Goal: Transaction & Acquisition: Purchase product/service

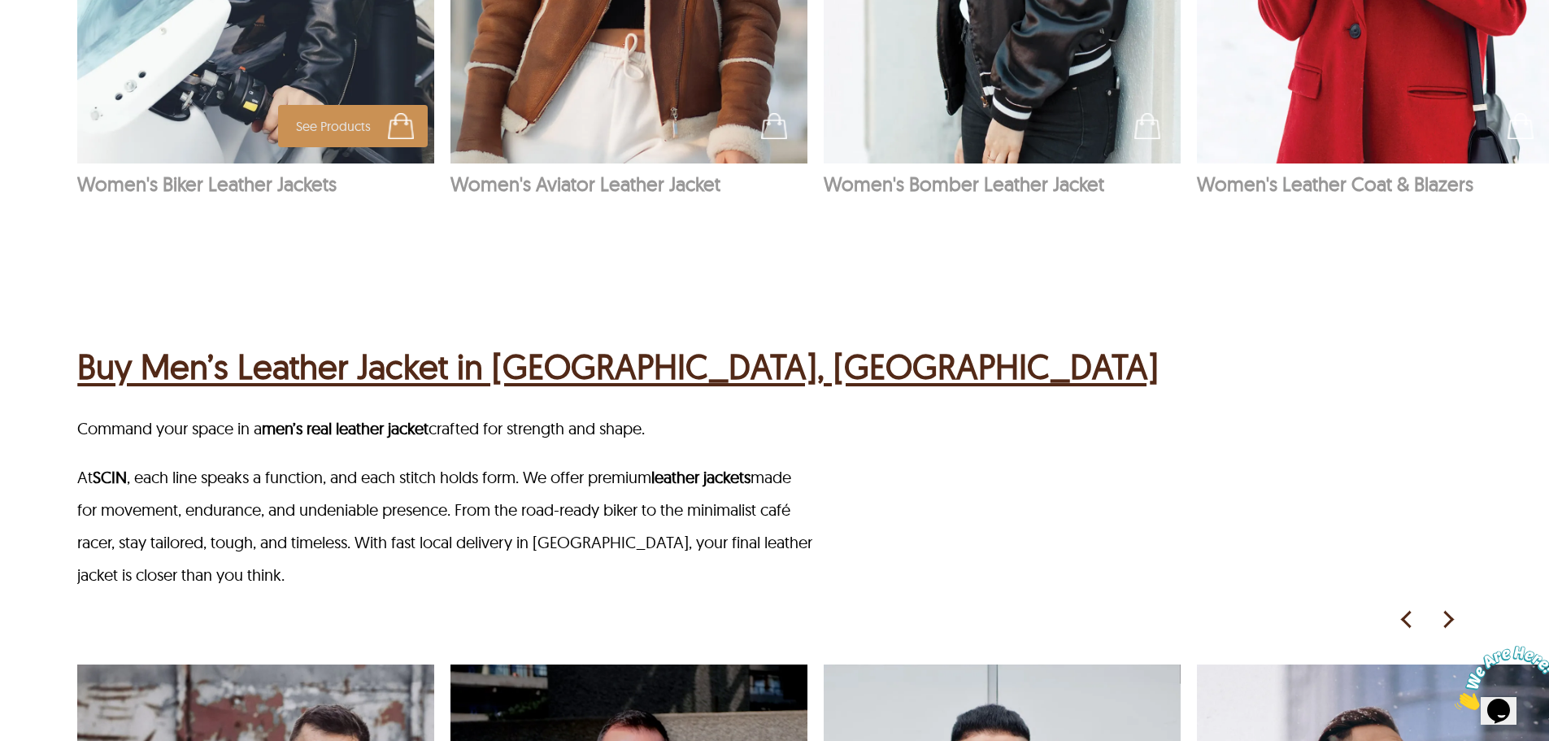
scroll to position [2033, 0]
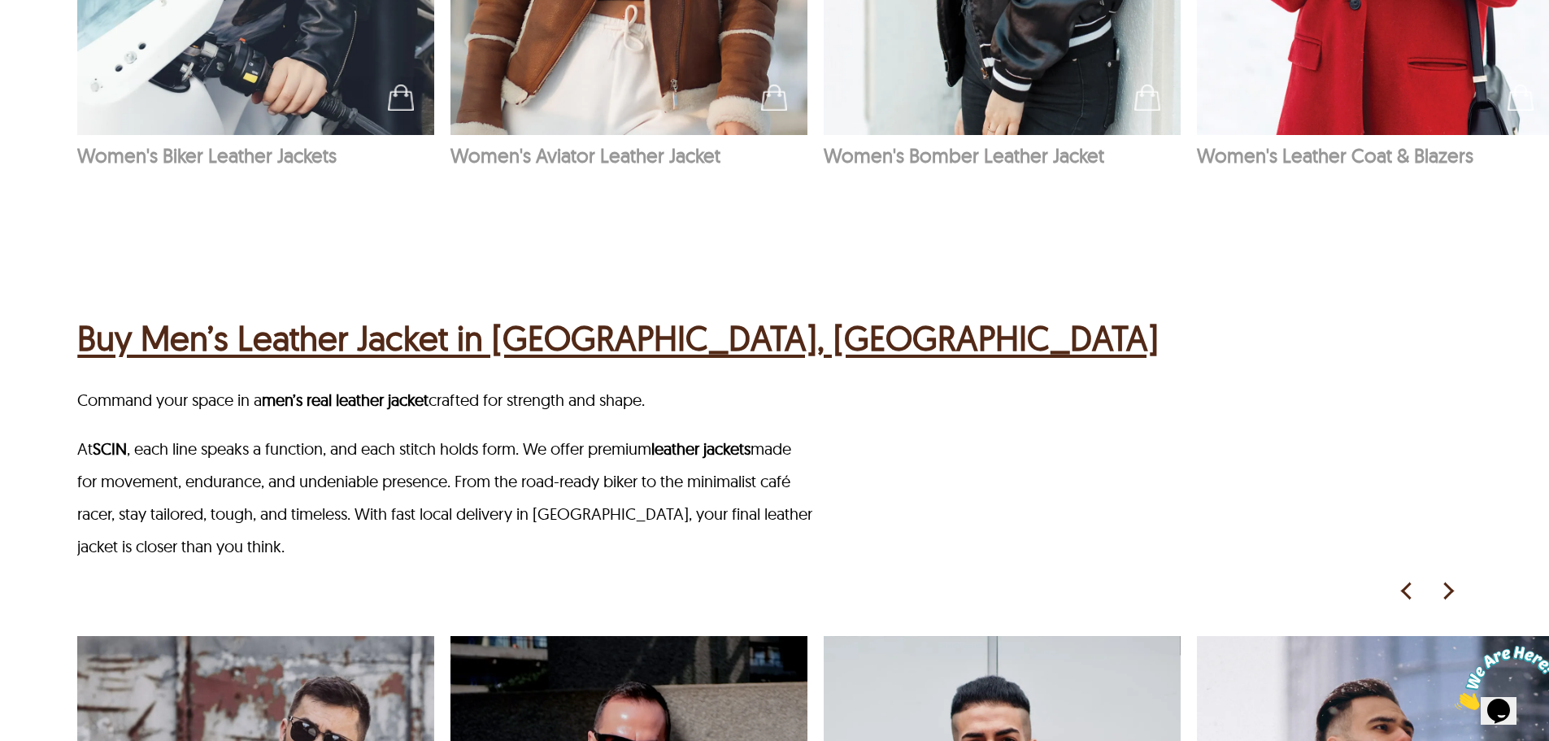
click at [385, 312] on h2 "Buy Men’s Leather Jacket in [GEOGRAPHIC_DATA], [GEOGRAPHIC_DATA]" at bounding box center [617, 337] width 1081 height 51
click at [448, 312] on h2 "Buy Men’s Leather Jacket in [GEOGRAPHIC_DATA], [GEOGRAPHIC_DATA]" at bounding box center [617, 337] width 1081 height 51
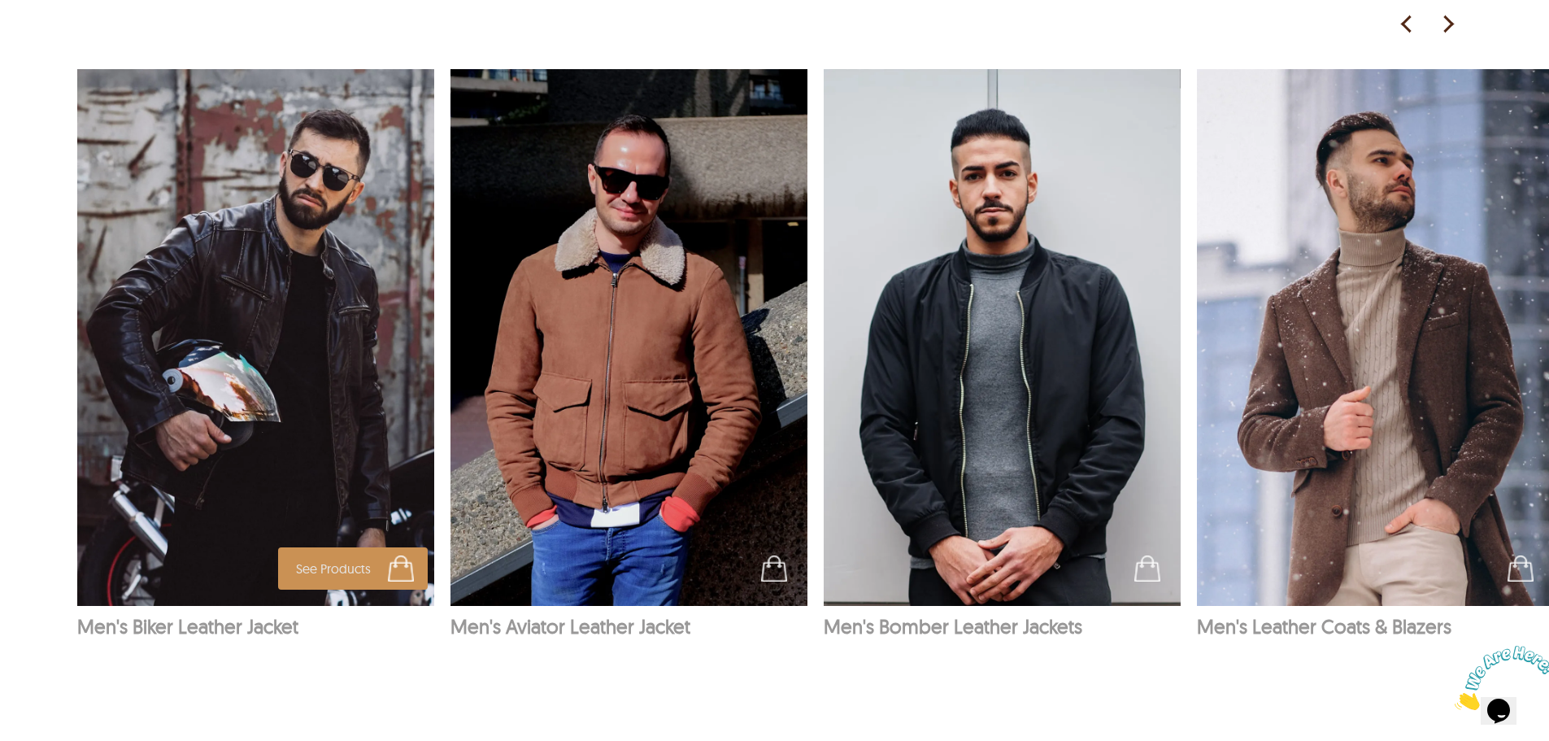
scroll to position [2602, 0]
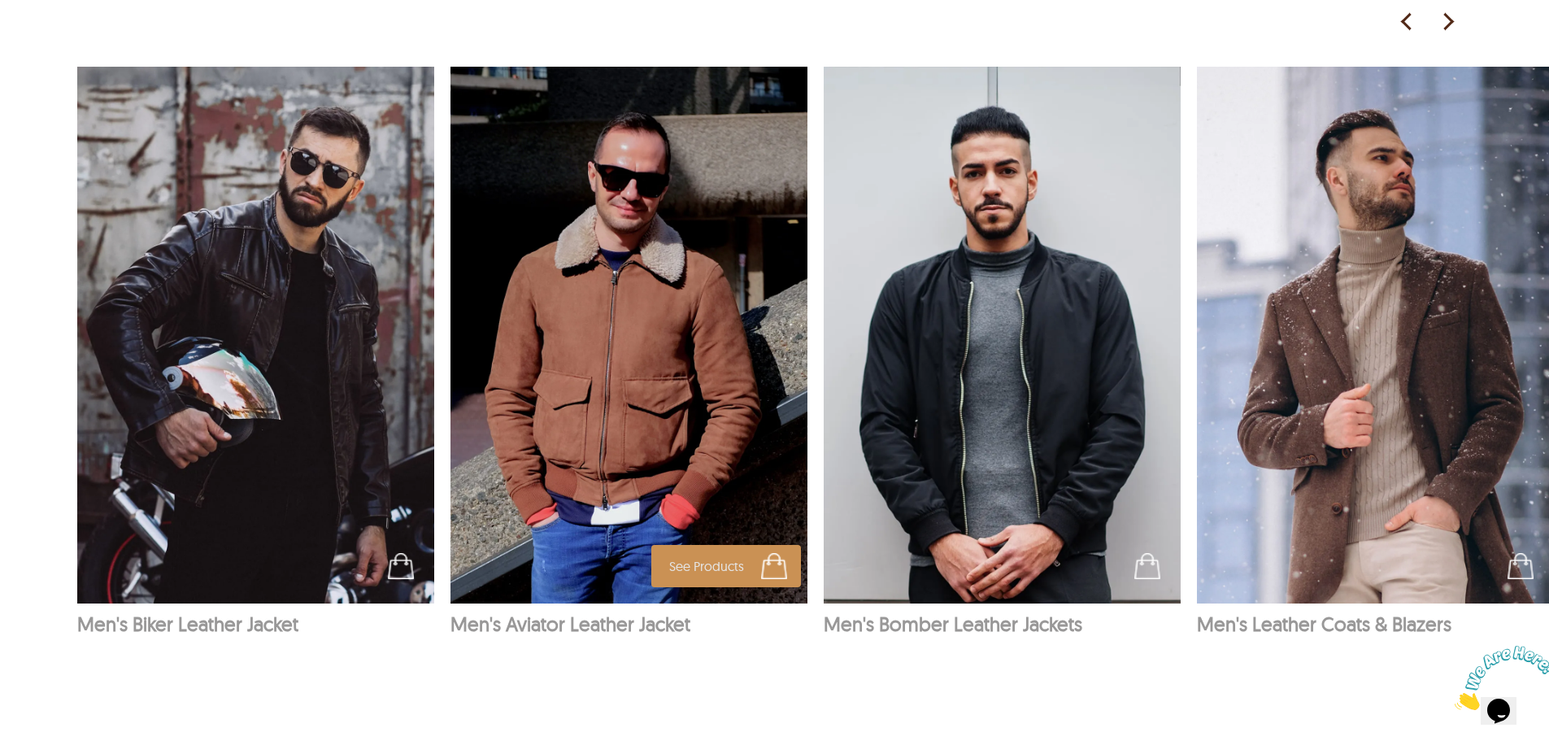
click at [587, 276] on img at bounding box center [629, 335] width 358 height 537
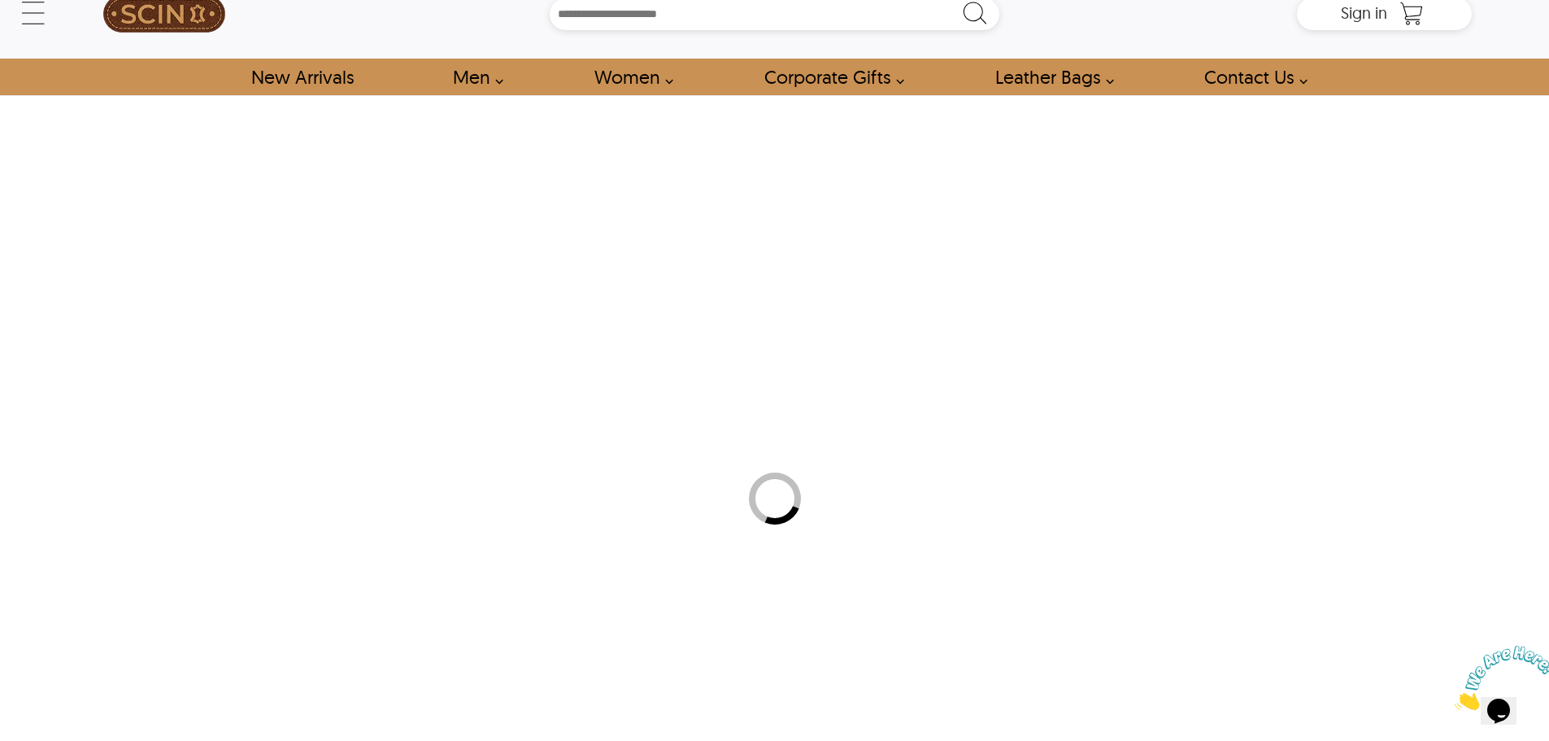
select select "********"
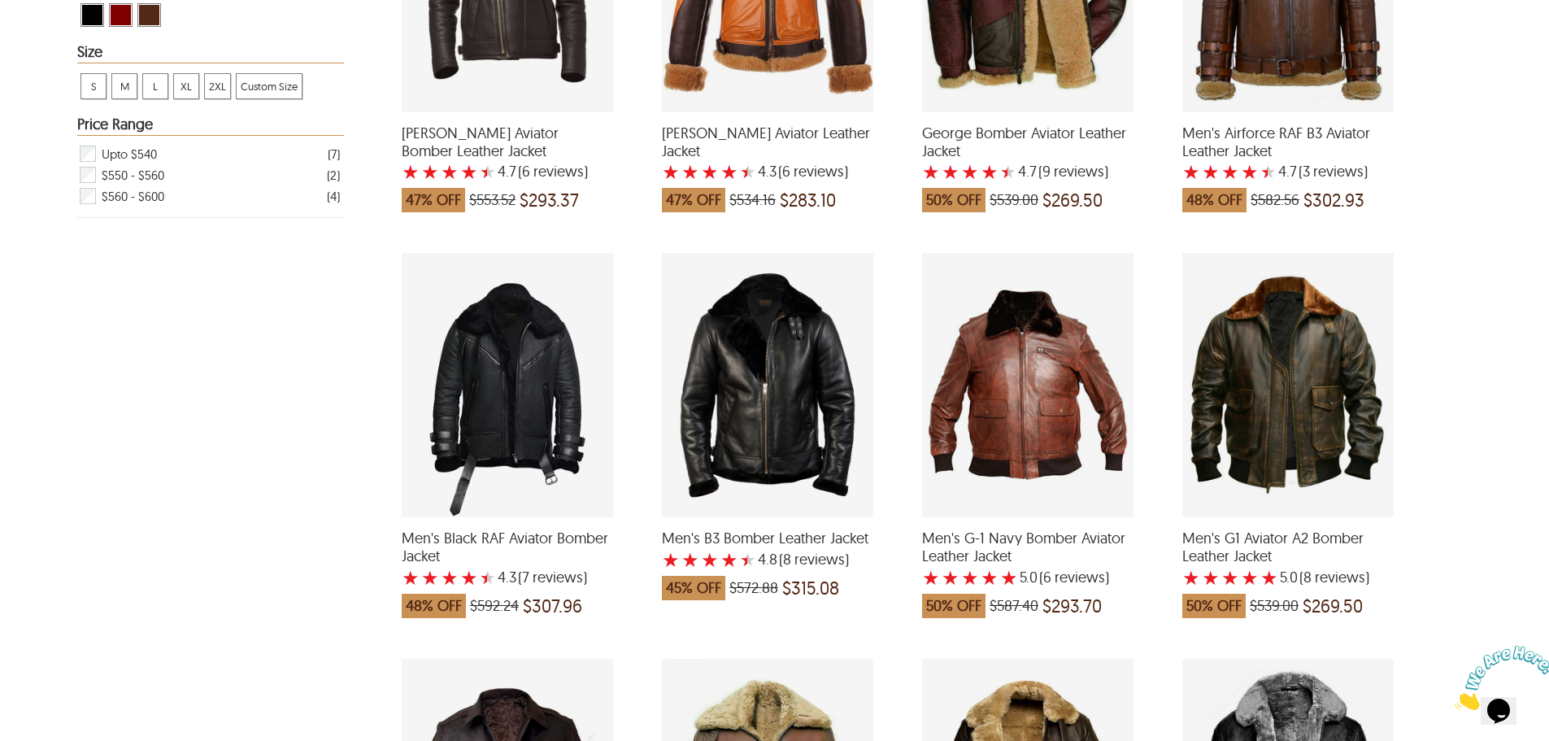
scroll to position [1138, 0]
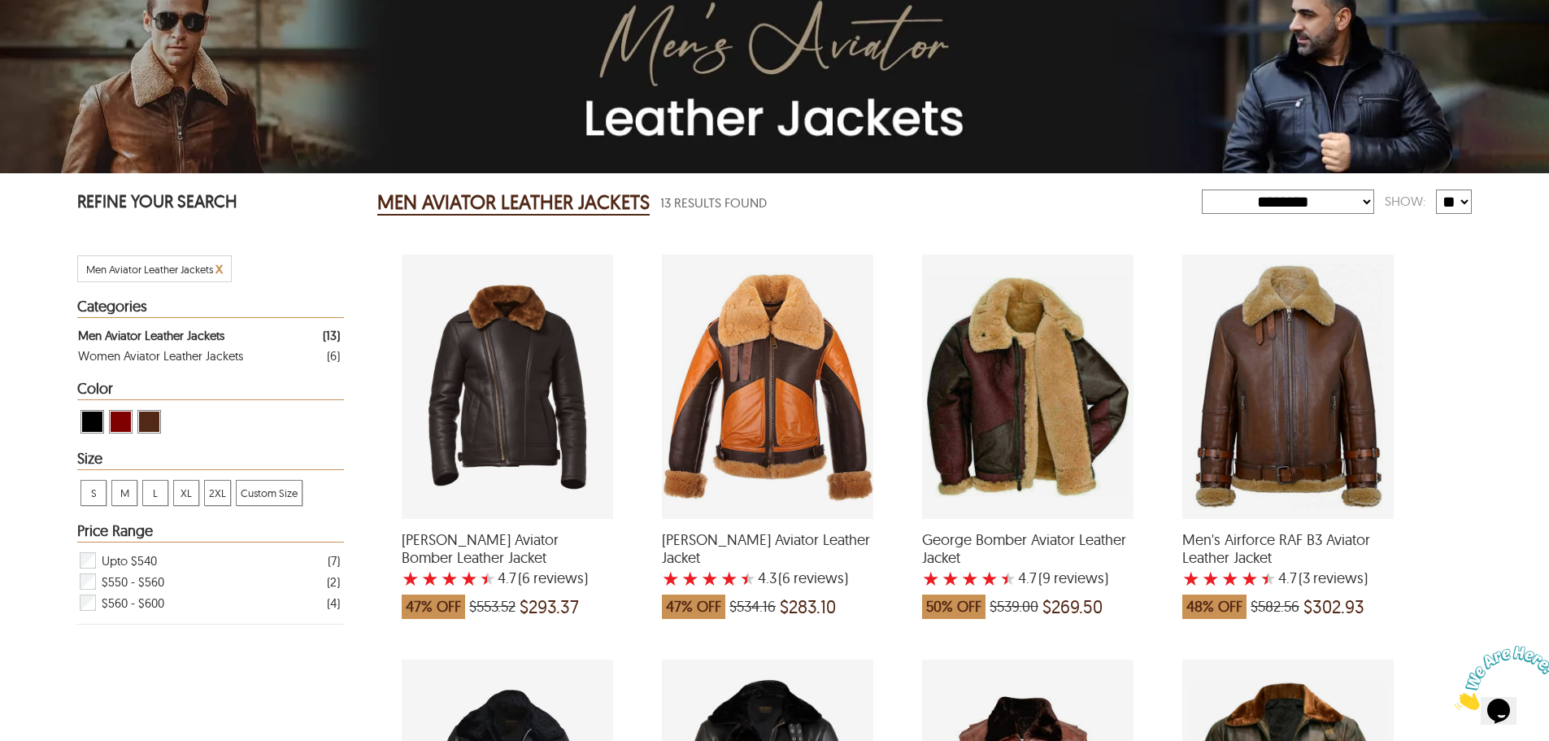
click at [1291, 286] on div "Men's Airforce RAF B3 Aviator Leather Jacket with a 4.666666666666667 Star Rati…" at bounding box center [1287, 387] width 211 height 264
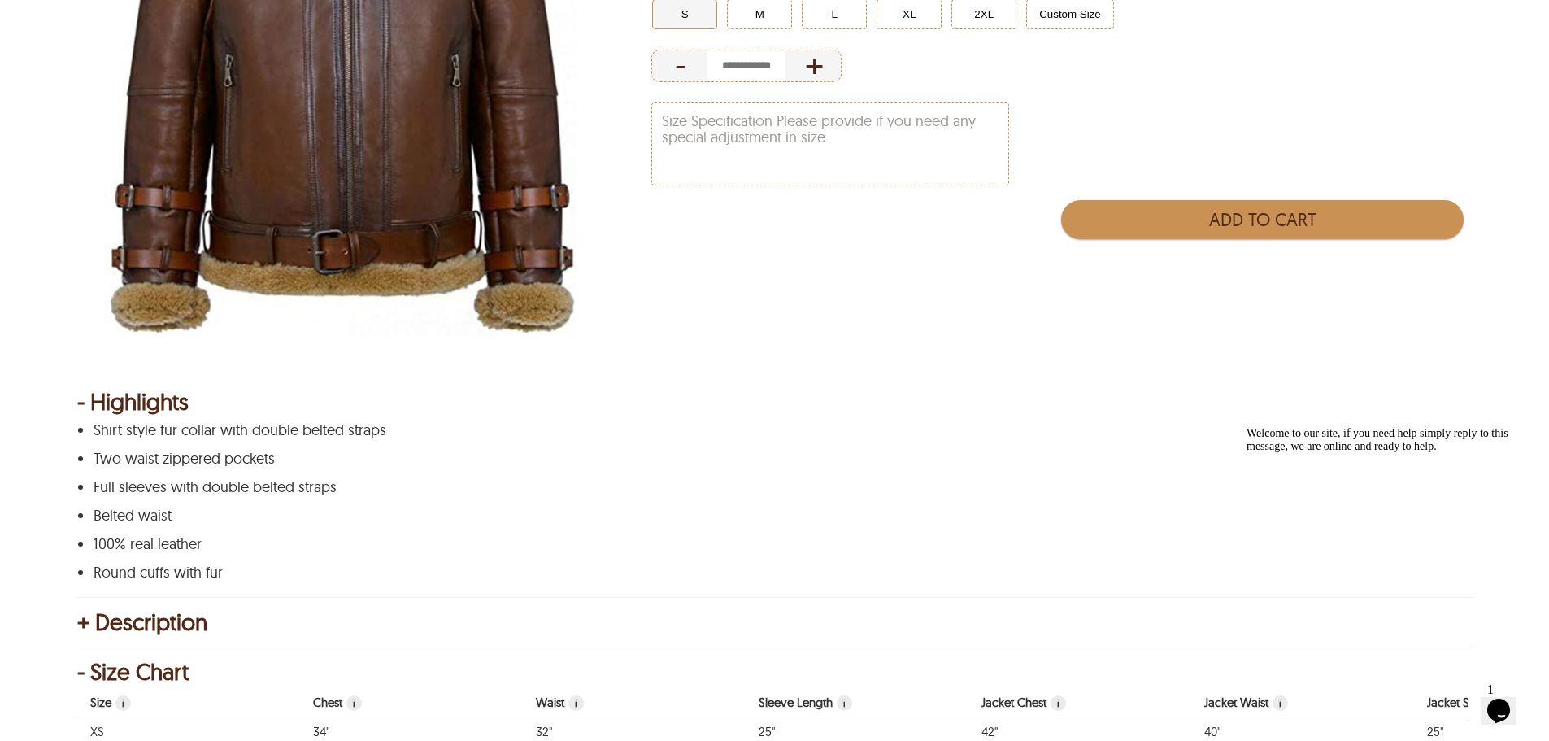
scroll to position [569, 0]
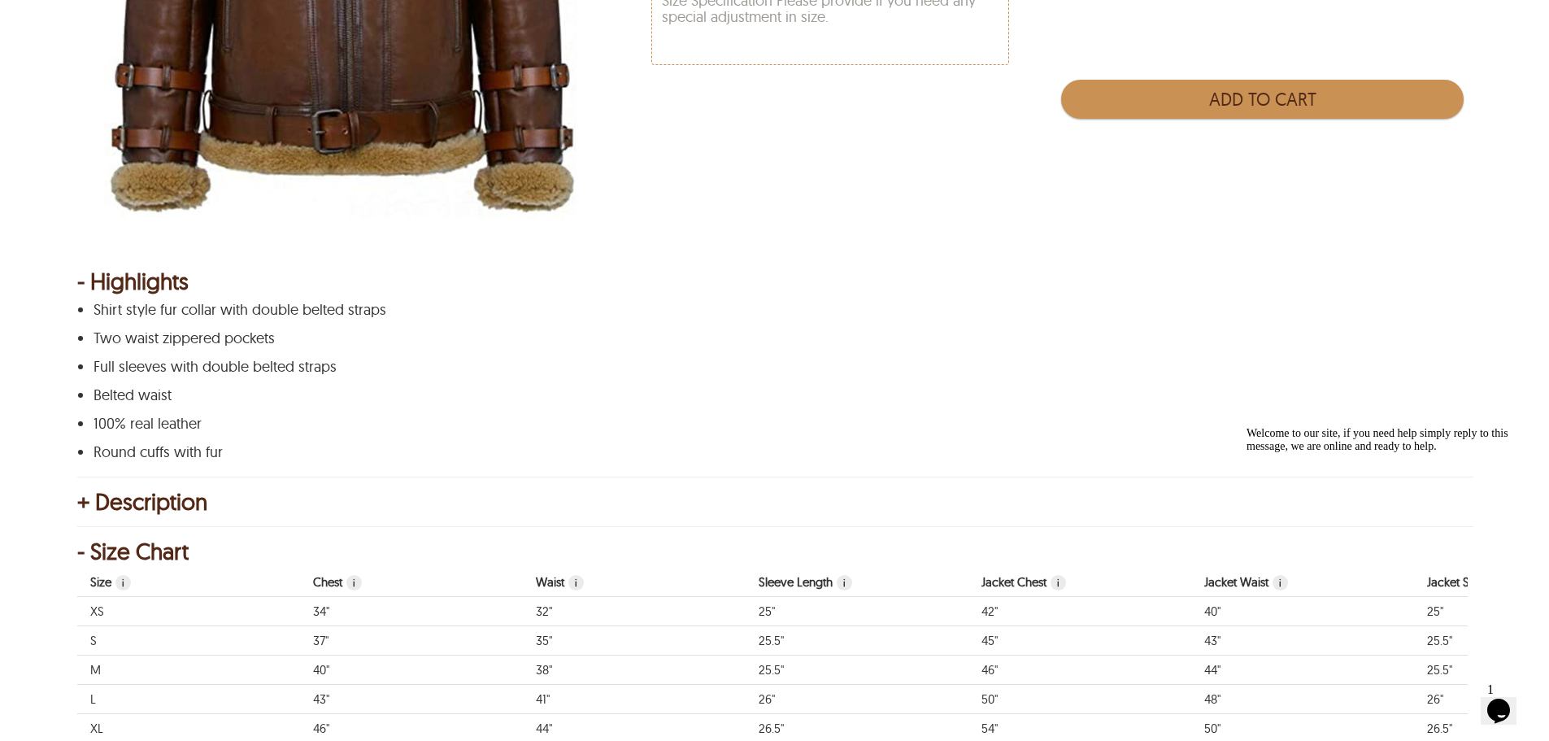
click at [86, 503] on div "+ Description" at bounding box center [774, 502] width 1394 height 16
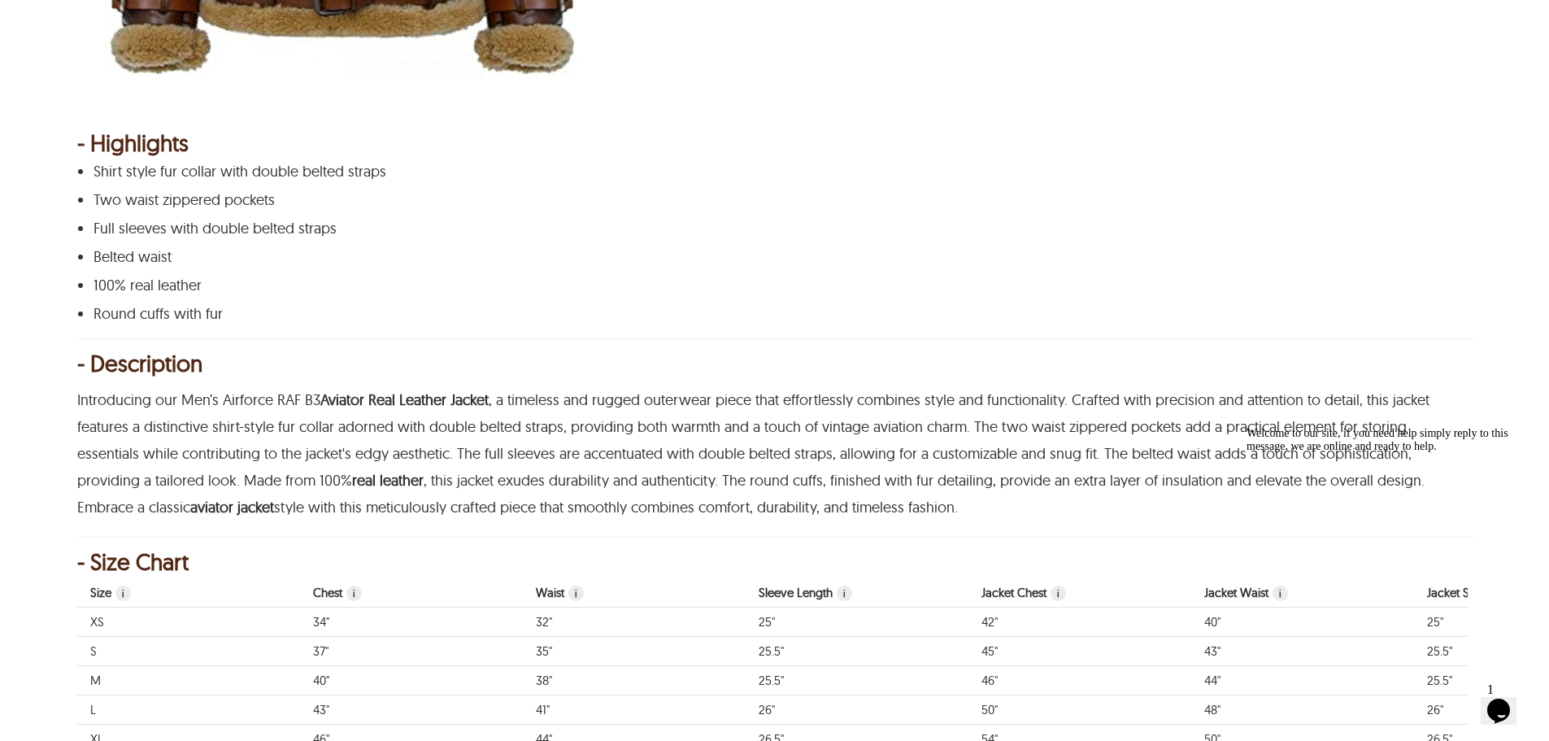
scroll to position [732, 0]
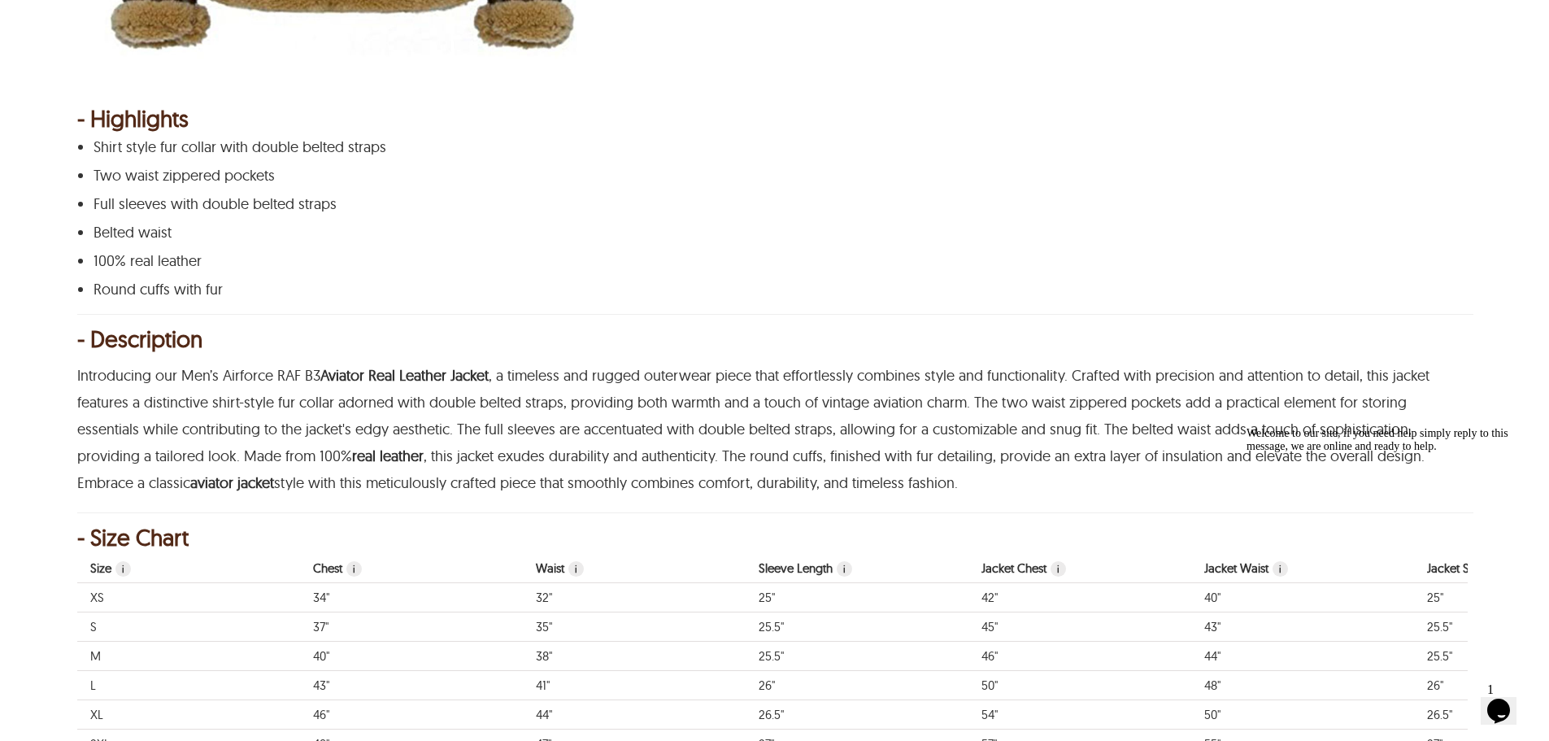
drag, startPoint x: 670, startPoint y: 451, endPoint x: 659, endPoint y: 451, distance: 10.6
drag, startPoint x: 659, startPoint y: 451, endPoint x: 516, endPoint y: 455, distance: 143.2
click at [516, 455] on p "Introducing our Men’s Airforce RAF B3 Aviator Real Leather Jacket , a timeless …" at bounding box center [772, 429] width 1390 height 134
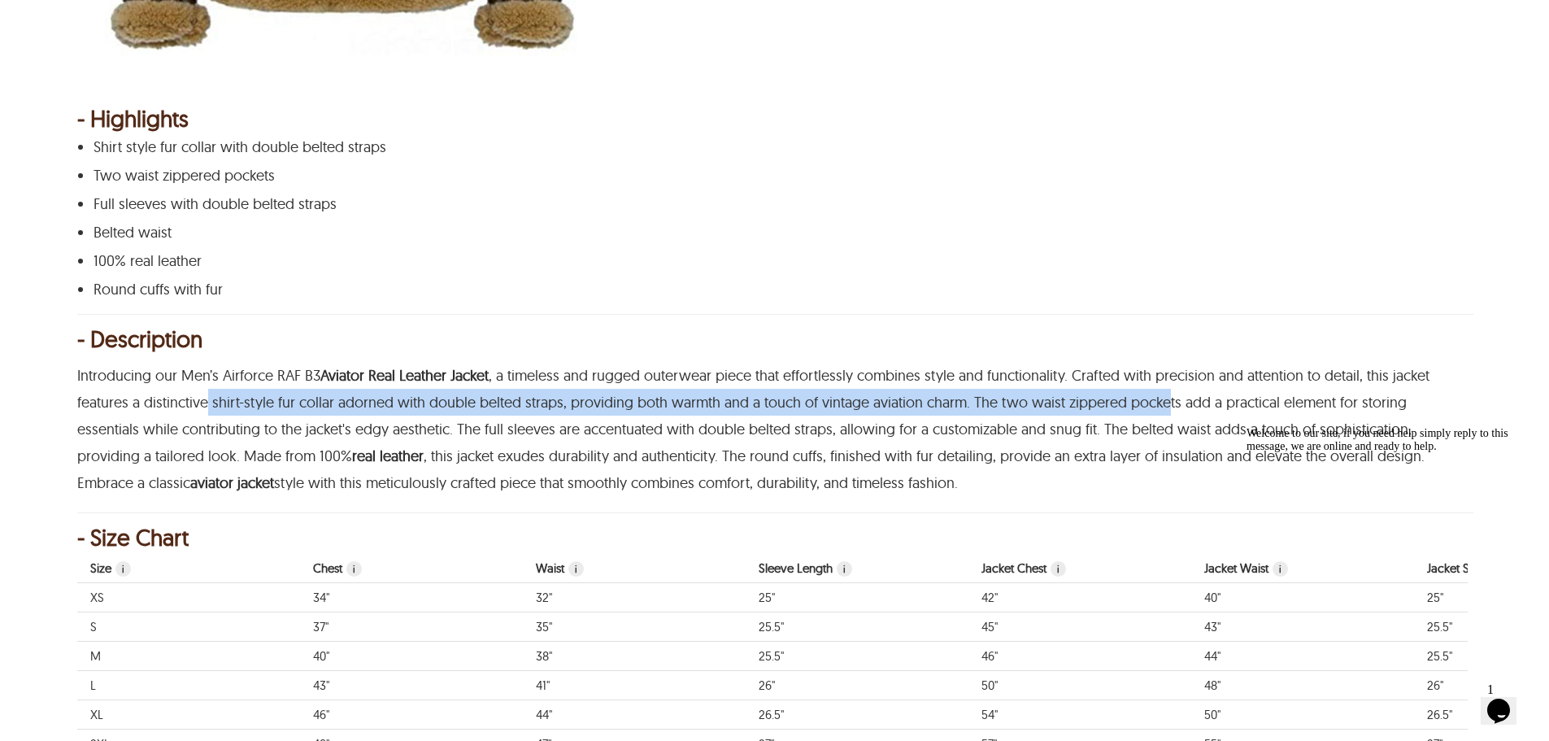
drag, startPoint x: 302, startPoint y: 399, endPoint x: 1163, endPoint y: 400, distance: 861.1
click at [1163, 400] on p "Introducing our Men’s Airforce RAF B3 Aviator Real Leather Jacket , a timeless …" at bounding box center [772, 429] width 1390 height 134
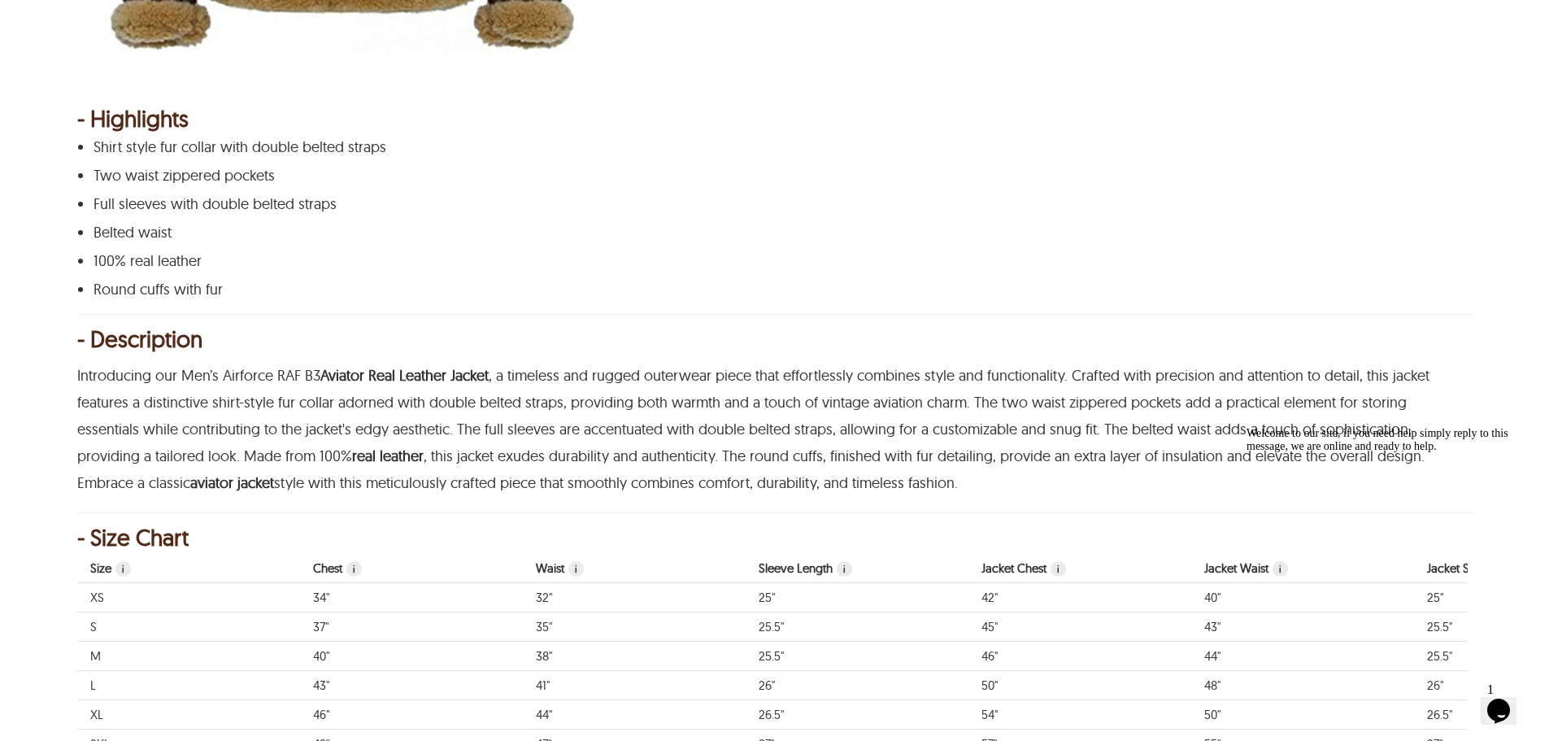
click at [883, 454] on p "Introducing our Men’s Airforce RAF B3 Aviator Real Leather Jacket , a timeless …" at bounding box center [772, 429] width 1390 height 134
drag, startPoint x: 894, startPoint y: 449, endPoint x: 855, endPoint y: 450, distance: 39.9
drag, startPoint x: 855, startPoint y: 450, endPoint x: 604, endPoint y: 441, distance: 250.6
click at [620, 447] on p "Introducing our Men’s Airforce RAF B3 Aviator Real Leather Jacket , a timeless …" at bounding box center [772, 429] width 1390 height 134
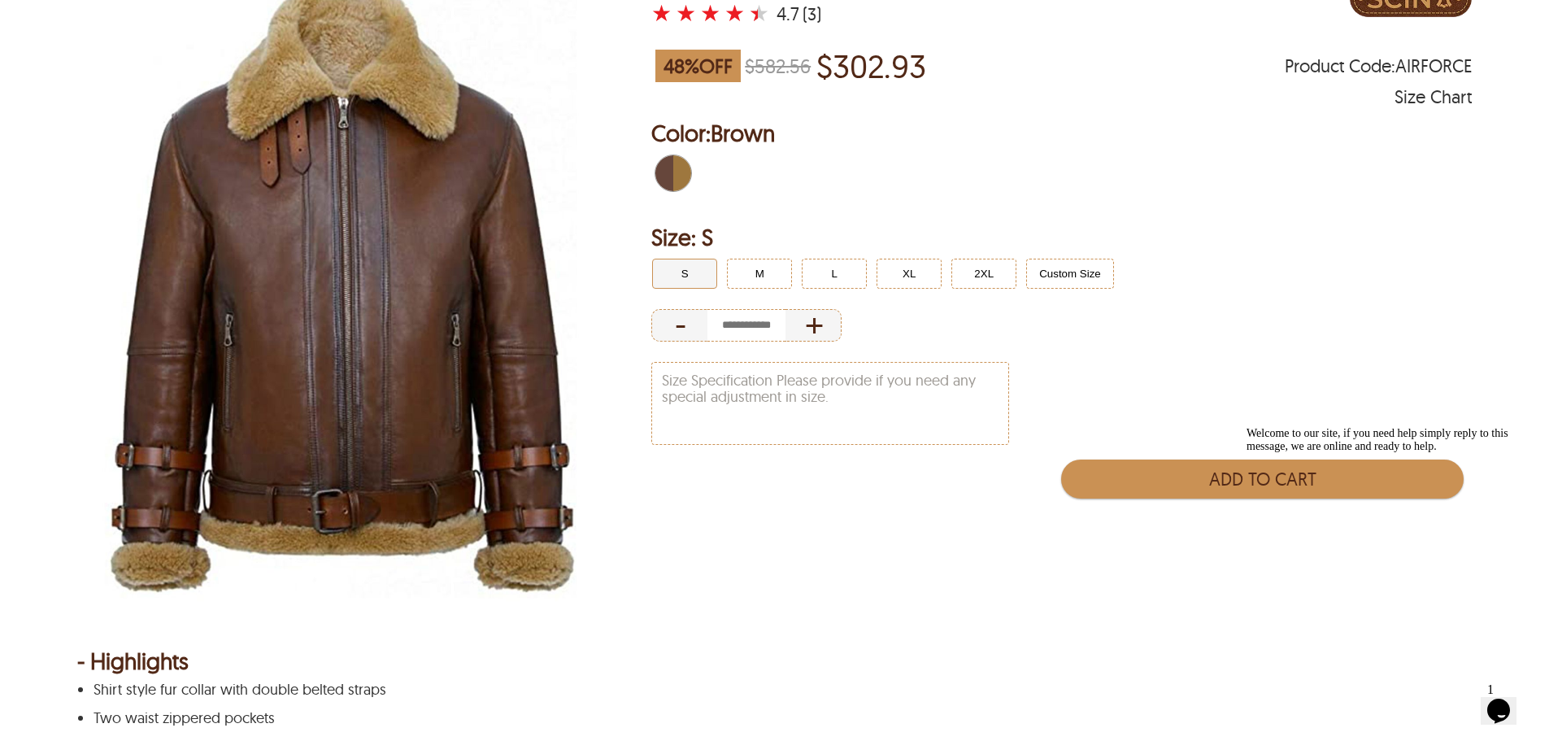
scroll to position [163, 0]
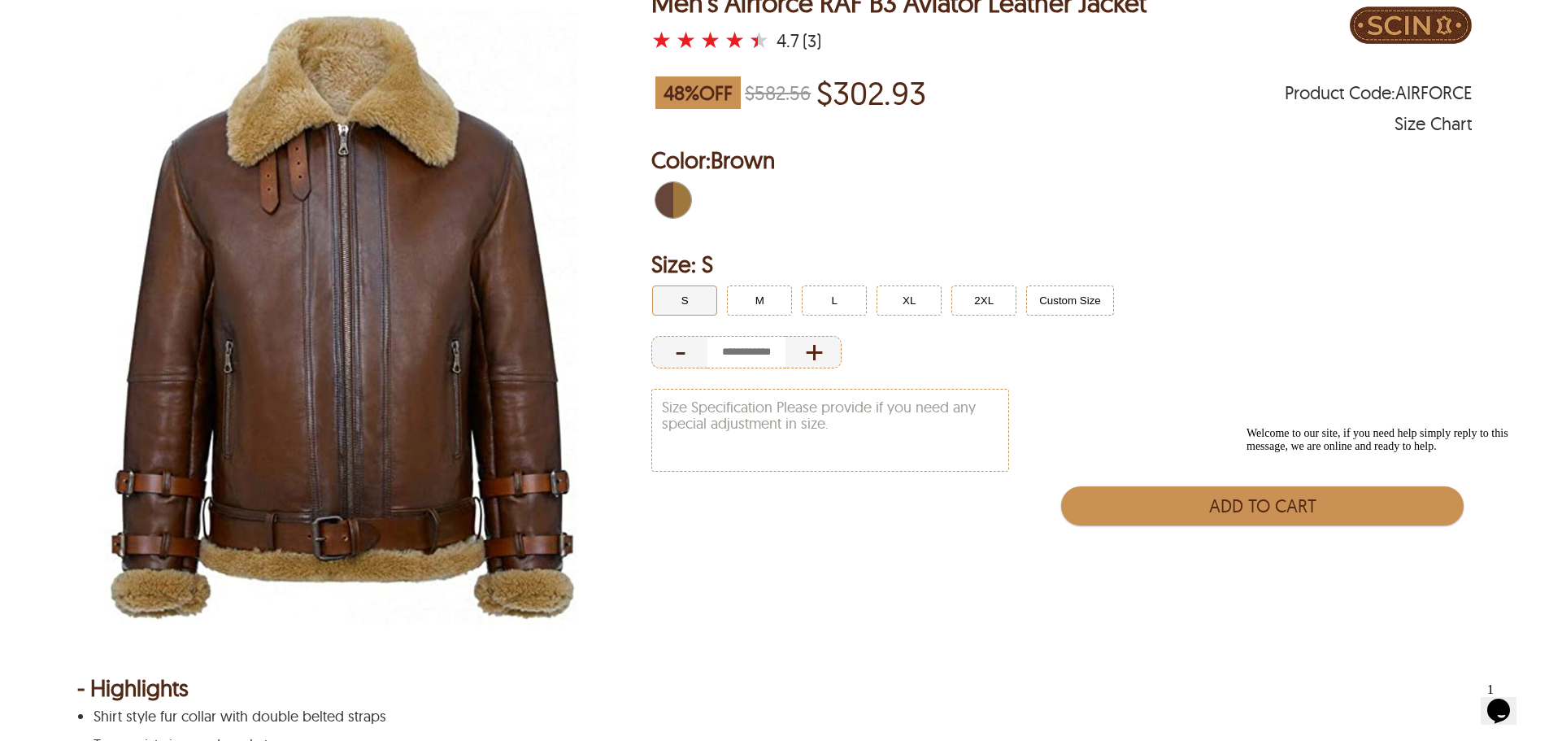
click at [418, 339] on img at bounding box center [340, 318] width 527 height 659
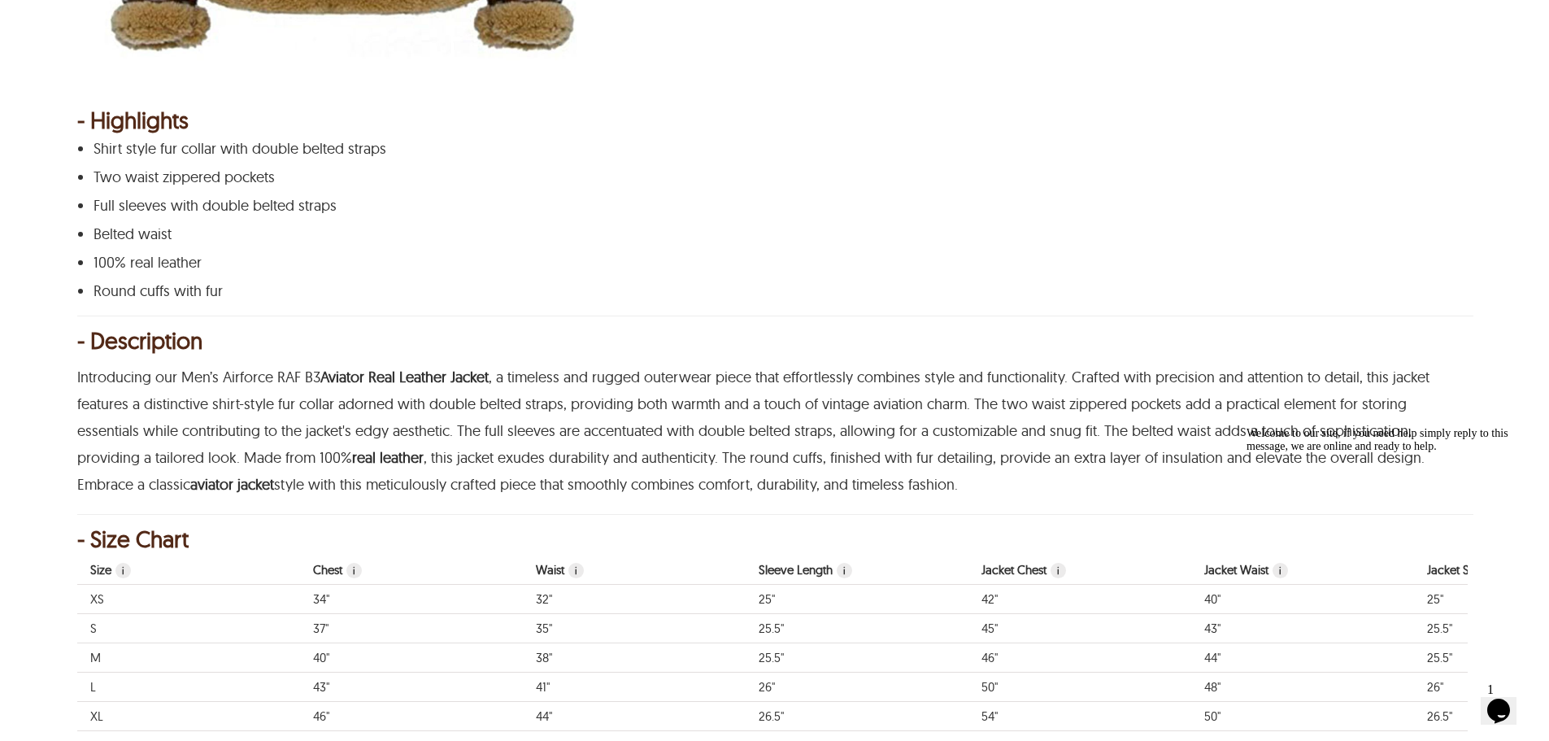
scroll to position [813, 0]
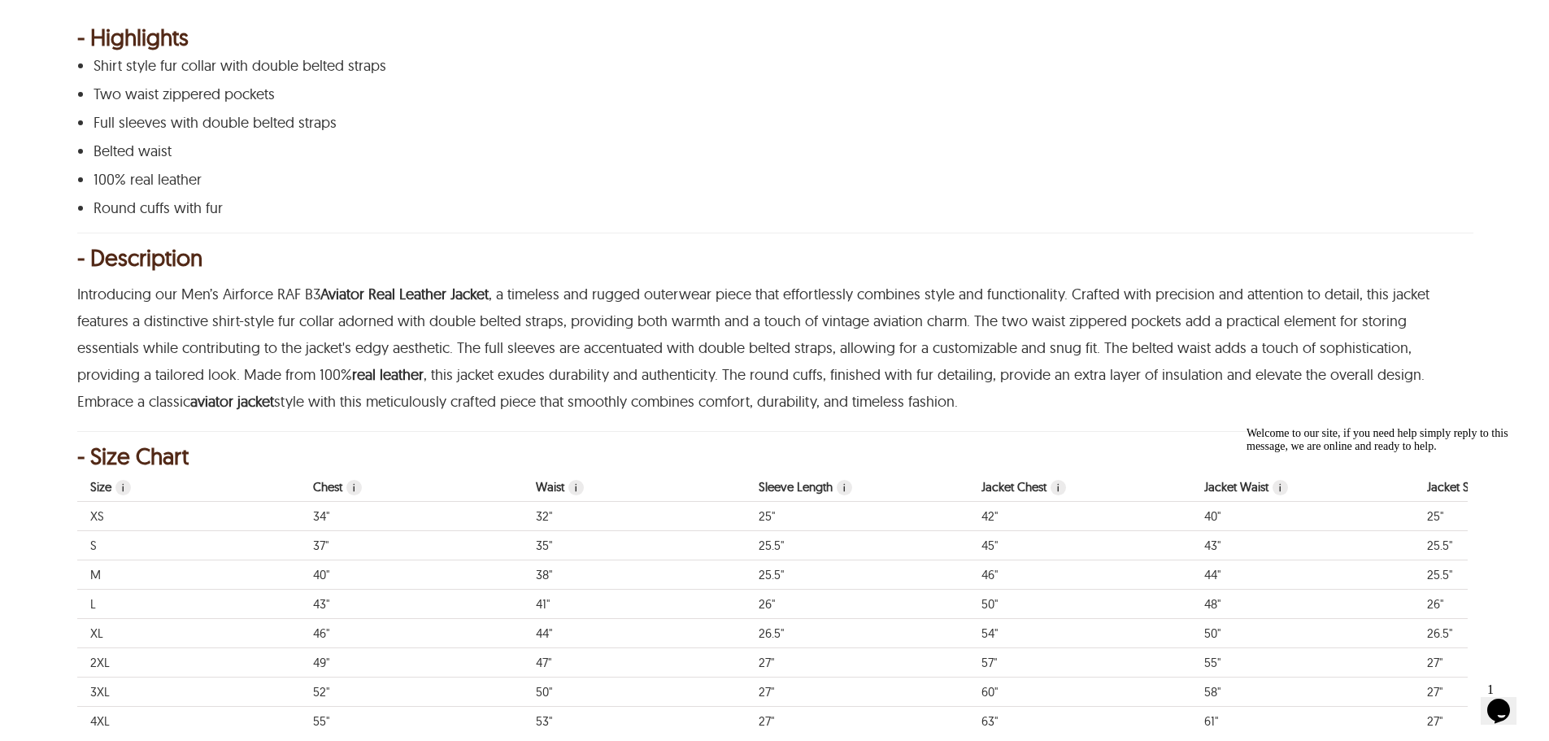
drag, startPoint x: 504, startPoint y: 344, endPoint x: 497, endPoint y: 358, distance: 15.6
drag, startPoint x: 497, startPoint y: 358, endPoint x: 424, endPoint y: 379, distance: 75.4
click at [424, 378] on p "Introducing our Men’s Airforce RAF B3 Aviator Real Leather Jacket , a timeless …" at bounding box center [772, 348] width 1390 height 134
click at [448, 362] on p "Introducing our Men’s Airforce RAF B3 Aviator Real Leather Jacket , a timeless …" at bounding box center [772, 348] width 1390 height 134
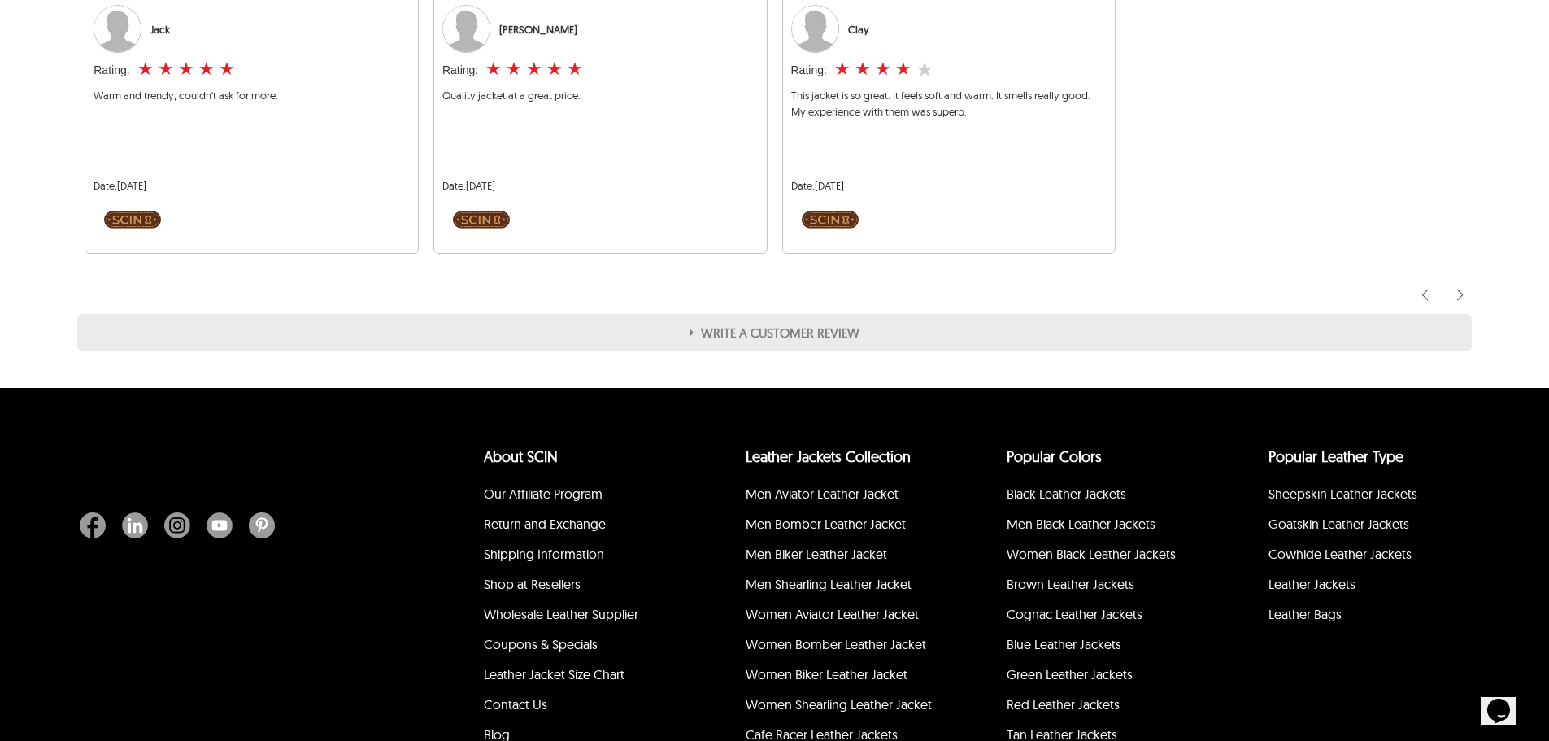
scroll to position [1708, 0]
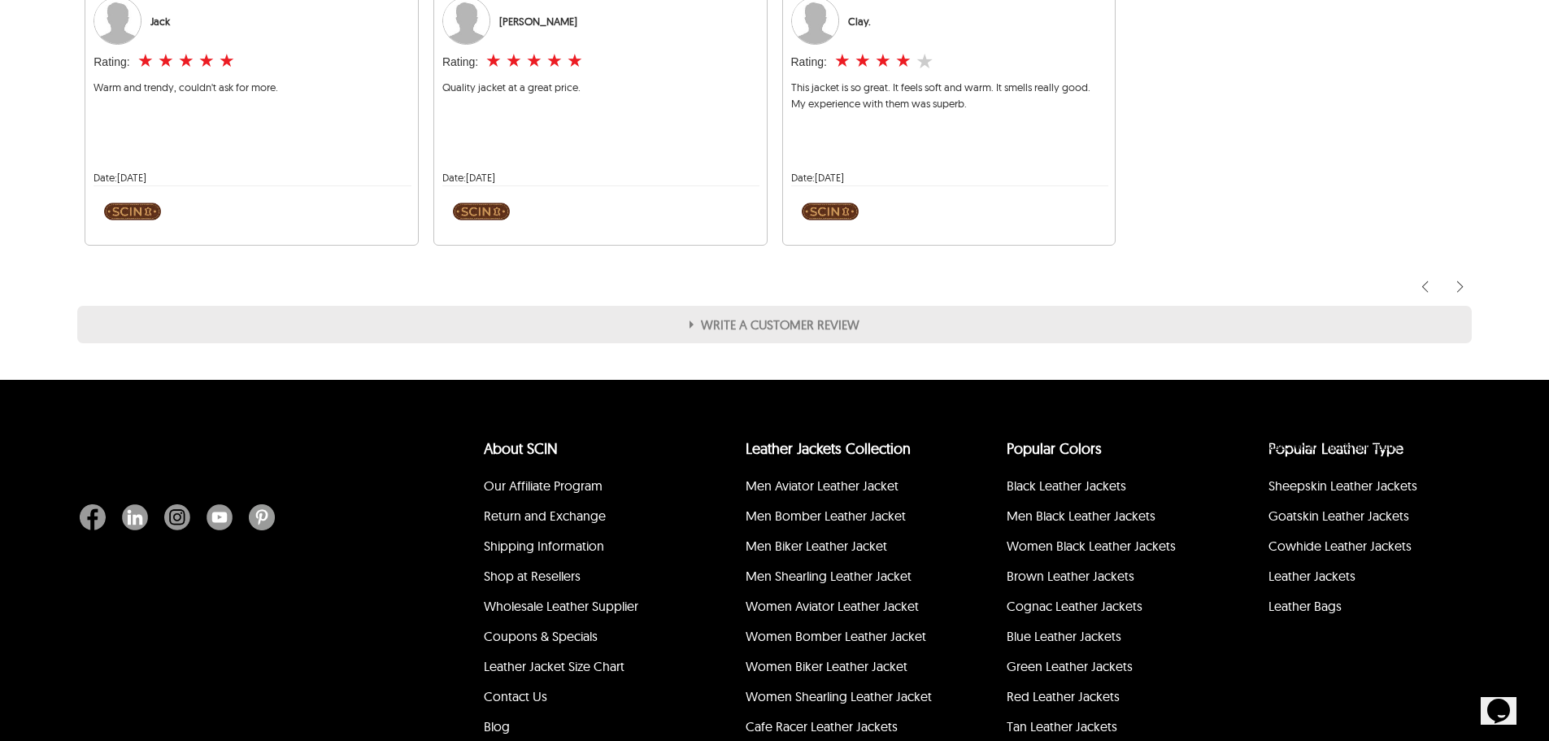
select select "********"
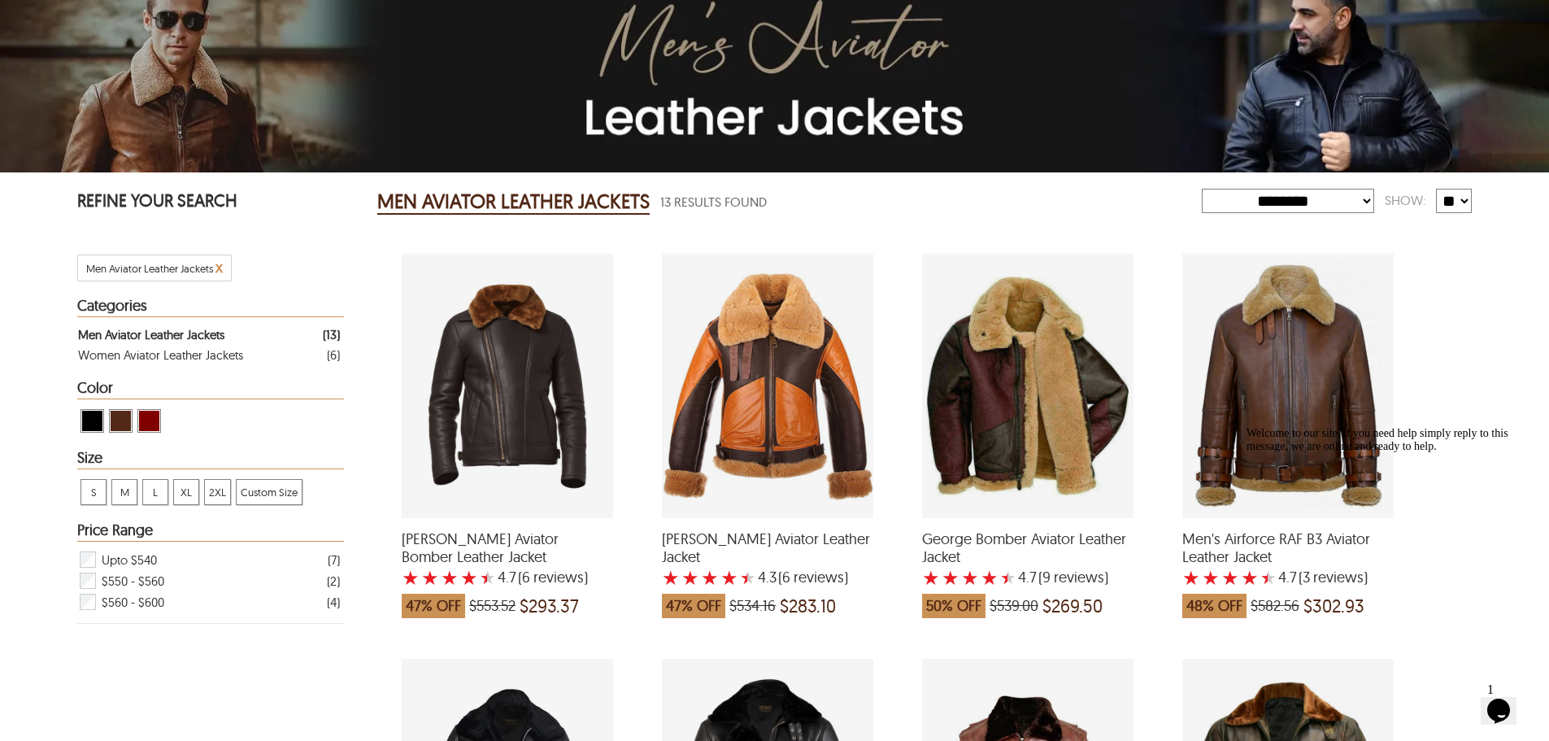
scroll to position [163, 0]
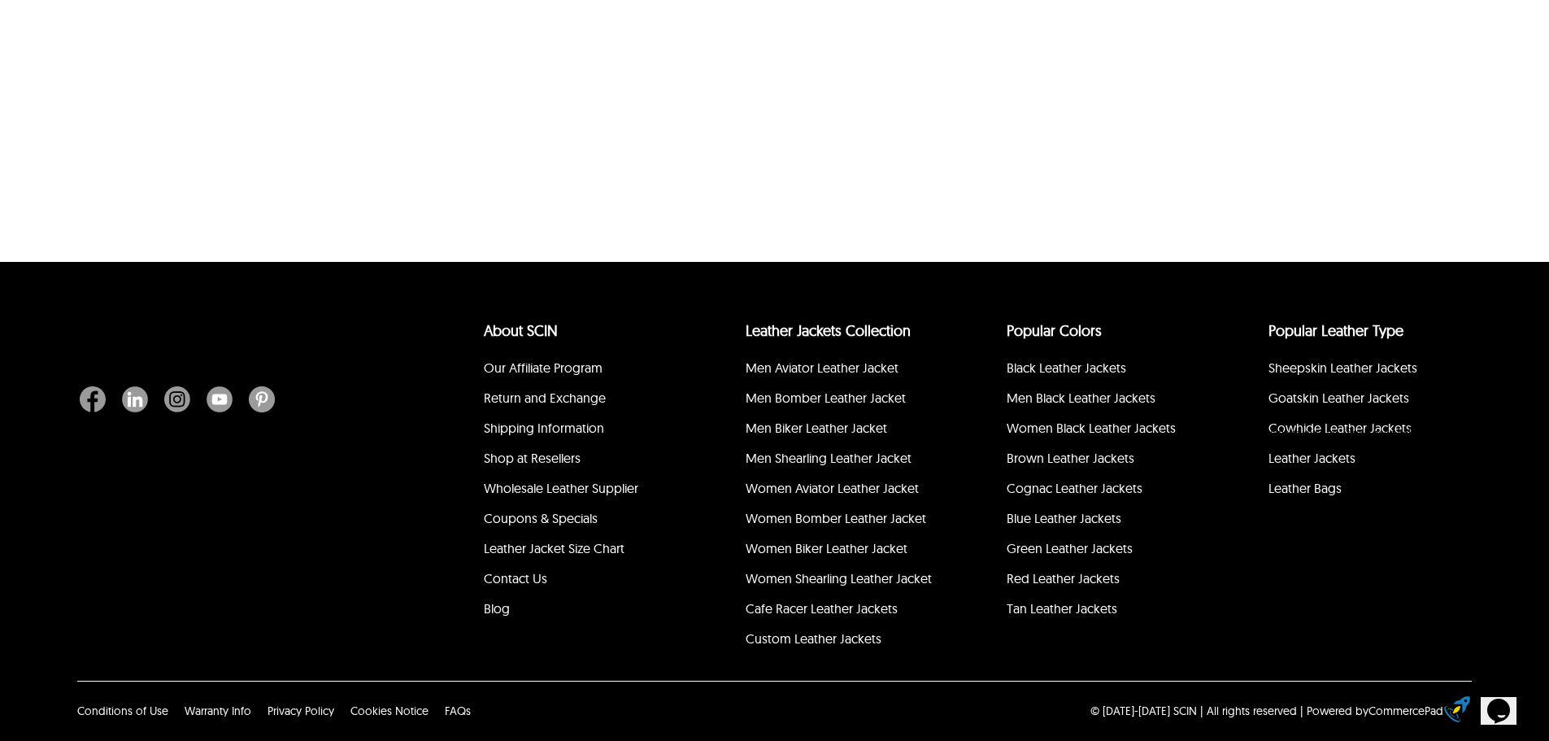
scroll to position [494, 0]
